Goal: Find specific page/section

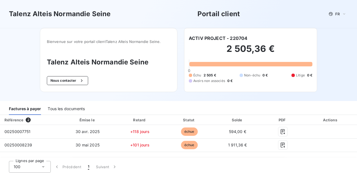
scroll to position [42, 0]
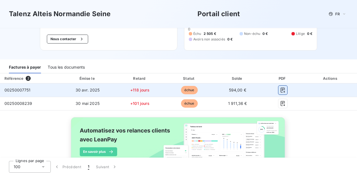
click at [283, 90] on icon "button" at bounding box center [283, 90] width 4 height 5
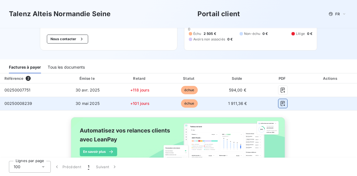
click at [281, 103] on icon "button" at bounding box center [283, 104] width 6 height 6
click at [283, 103] on icon "button" at bounding box center [283, 104] width 6 height 6
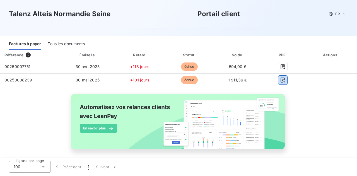
scroll to position [69, 0]
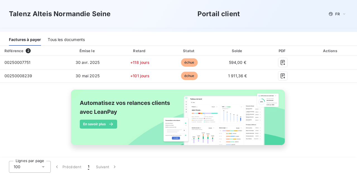
click at [42, 166] on icon at bounding box center [43, 167] width 6 height 6
click at [69, 98] on img at bounding box center [178, 120] width 225 height 69
click at [74, 40] on div "Tous les documents" at bounding box center [66, 40] width 37 height 12
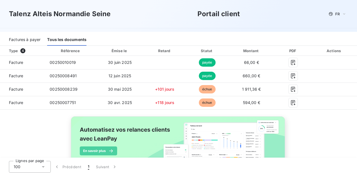
click at [65, 39] on div "Tous les documents" at bounding box center [66, 40] width 39 height 12
